Goal: Information Seeking & Learning: Understand process/instructions

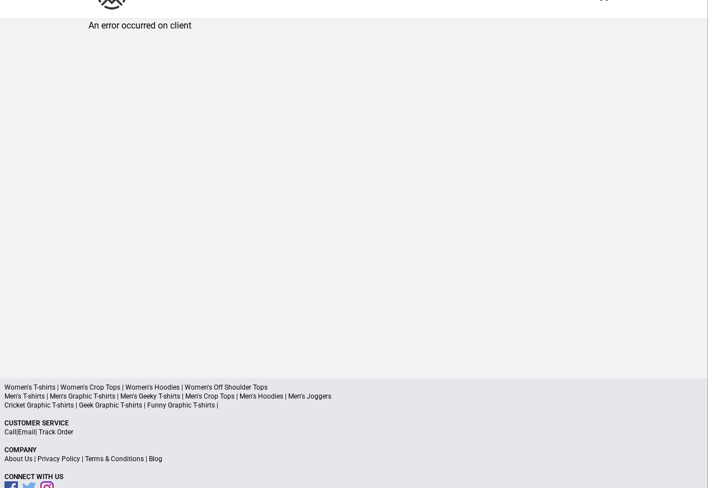
scroll to position [53, 0]
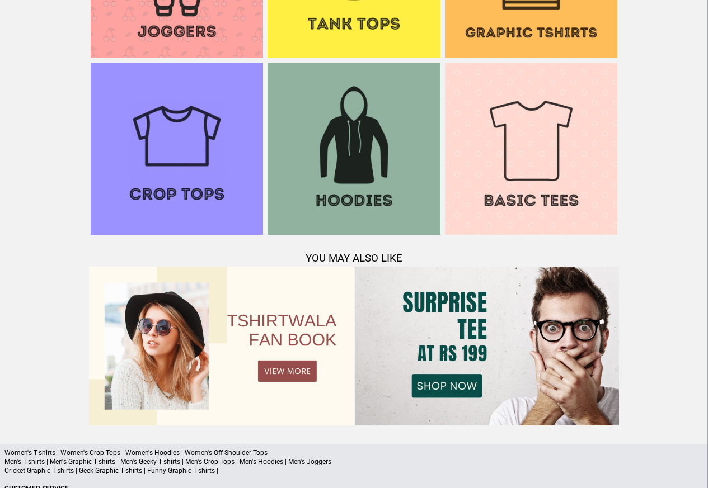
scroll to position [1080, 0]
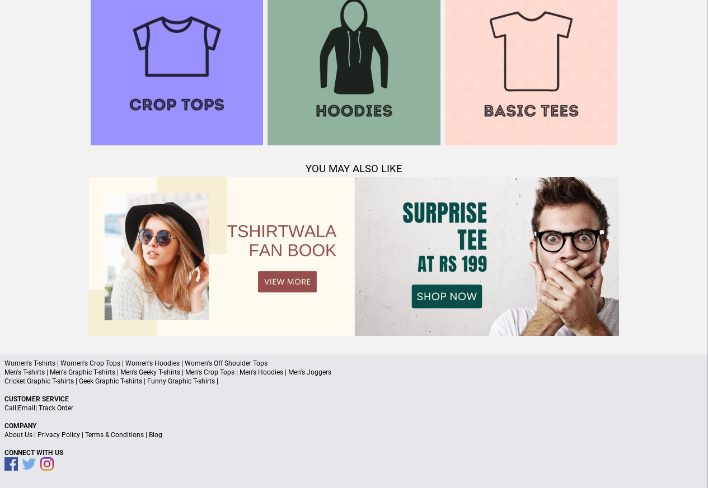
click at [157, 436] on a"] "Blog" at bounding box center [155, 435] width 13 height 8
click at [169, 436] on p "About Us | Privacy Policy | Terms & Conditions | Blog" at bounding box center [353, 435] width 699 height 9
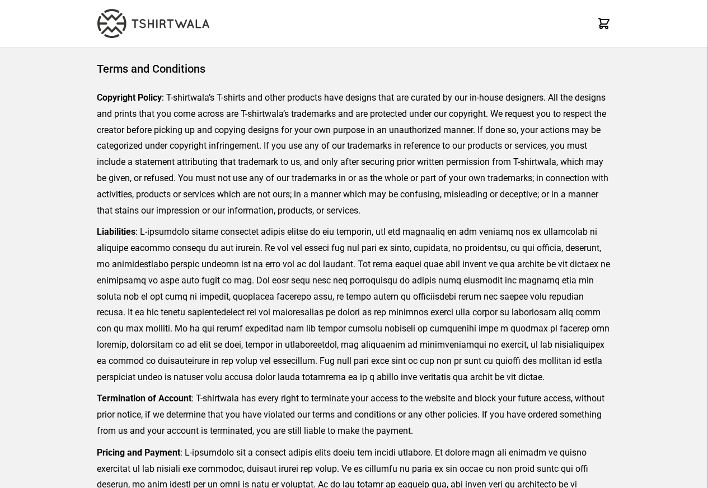
scroll to position [257, 0]
